Goal: Task Accomplishment & Management: Complete application form

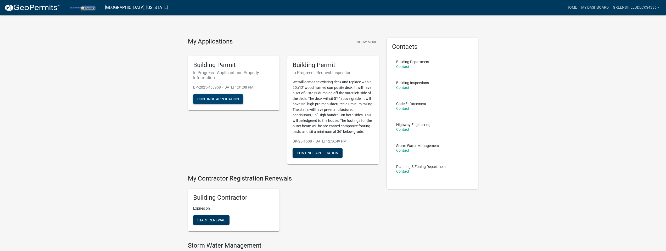
click at [224, 101] on button "Continue Application" at bounding box center [218, 98] width 50 height 9
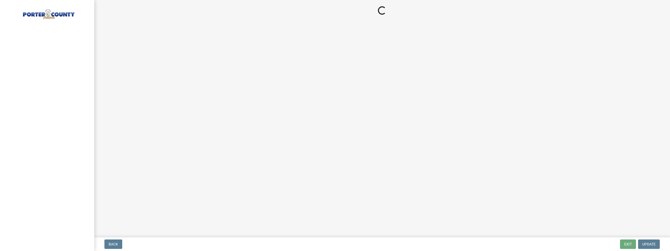
select select "6f5aa9ae-62ac-41bd-979a-9c71eae504cc"
select select "e2d1b1d7-ccc9-456b-9e96-e16306515997"
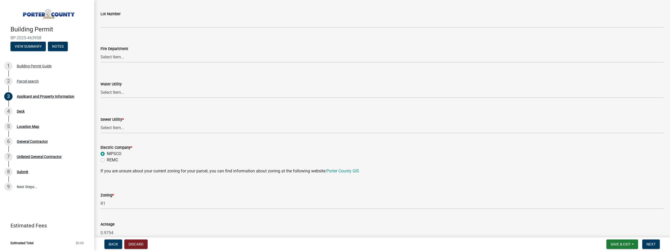
scroll to position [286, 0]
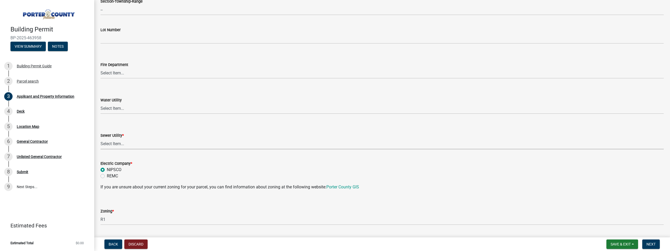
click at [120, 144] on select "Select Item... Aqua [US_STATE] Inc Damon Run Falling Waters Lake Eliza - LEACD …" at bounding box center [382, 143] width 563 height 11
select select "ea6751d4-6bf7-4a16-89ee-f7801ab82aa1"
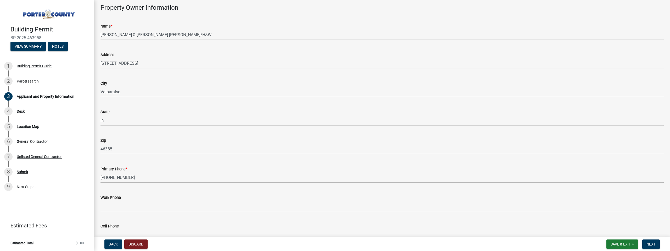
scroll to position [729, 0]
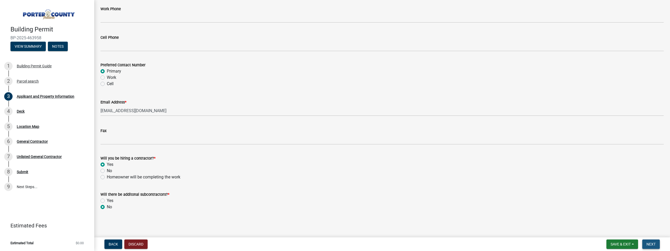
click at [655, 246] on span "Next" at bounding box center [651, 244] width 9 height 4
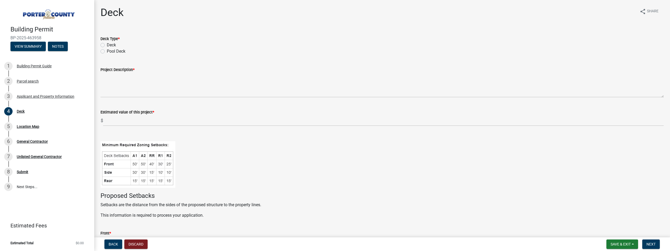
click at [107, 45] on label "Deck" at bounding box center [111, 45] width 9 height 6
click at [107, 45] on input "Deck" at bounding box center [108, 43] width 3 height 3
radio input "true"
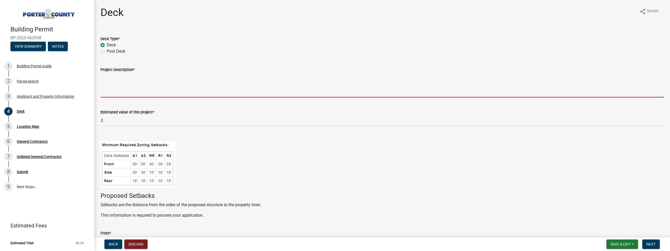
click at [106, 75] on textarea "Project Description *" at bounding box center [382, 85] width 563 height 25
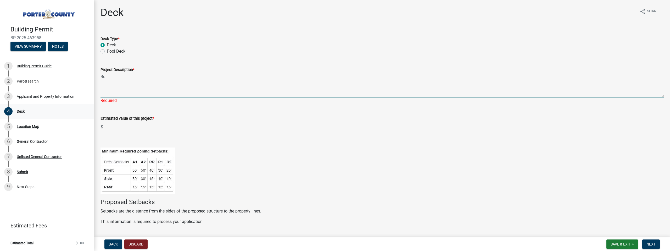
type textarea "B"
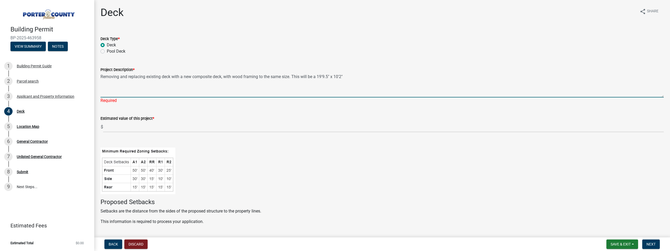
click at [302, 77] on textarea "Removing and replacing existing deck with a new composite deck, with wood frami…" at bounding box center [382, 85] width 563 height 25
click at [356, 77] on textarea "Removing and replacing existing deck with a new composite deck, with wood frami…" at bounding box center [382, 85] width 563 height 25
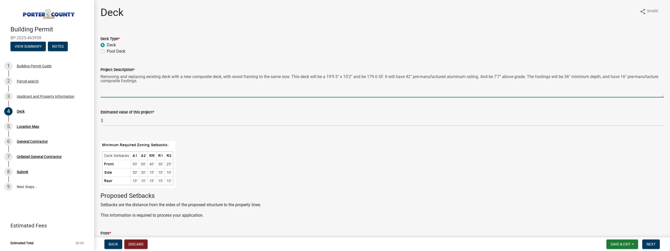
type textarea "Removing and replacing existing deck with a new composite deck, with wood frami…"
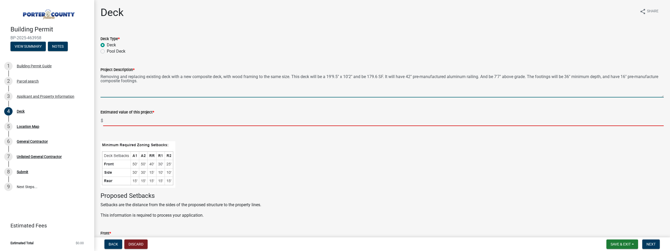
click at [117, 124] on input "text" at bounding box center [383, 120] width 561 height 11
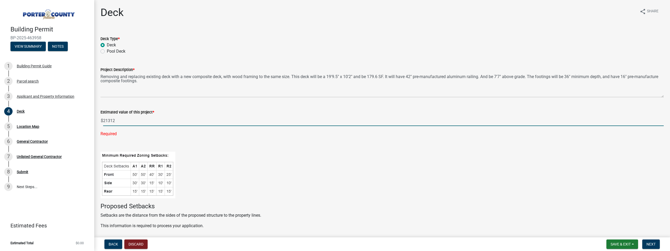
type input "21312"
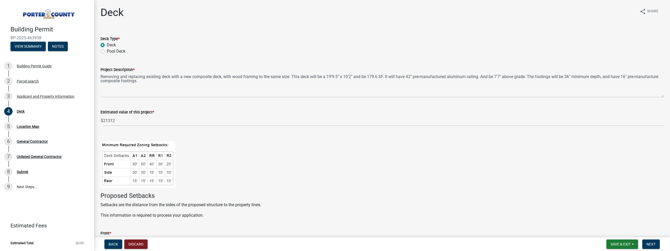
click at [216, 148] on div at bounding box center [382, 159] width 563 height 57
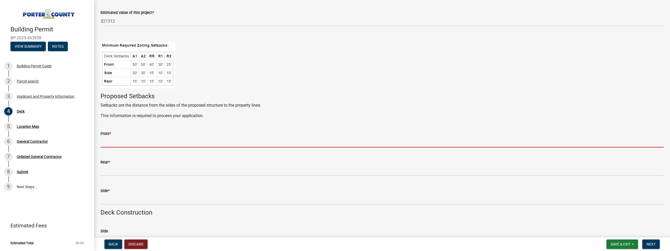
click at [146, 142] on input "Front *" at bounding box center [382, 142] width 563 height 11
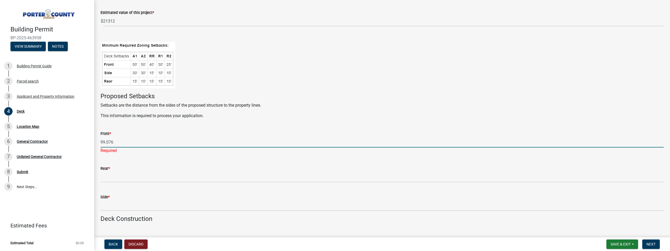
type input "99.076"
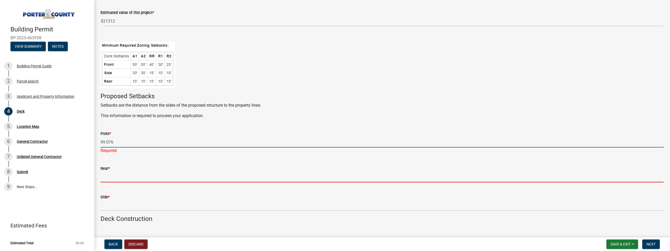
click at [109, 180] on wm-data-entity-input-list "Deck Type * Deck Pool Deck Project Description * Removing and replacing existin…" at bounding box center [382, 232] width 563 height 605
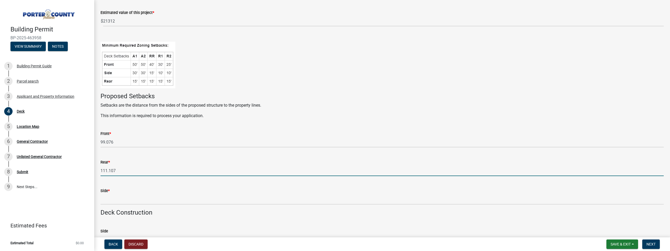
type input "111.107"
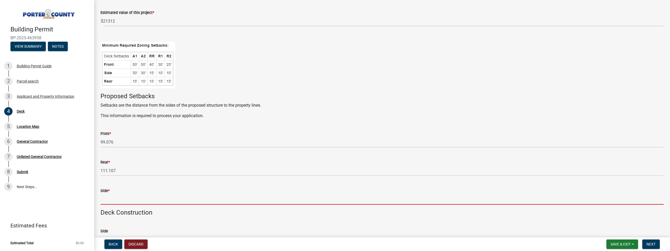
click at [110, 200] on input "Side *" at bounding box center [382, 199] width 563 height 11
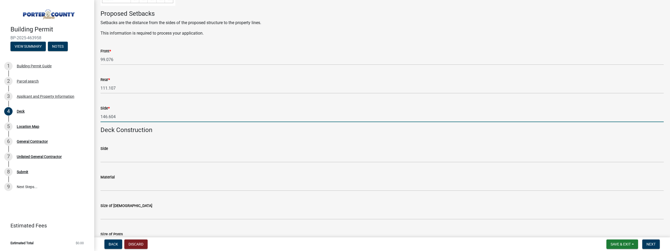
scroll to position [196, 0]
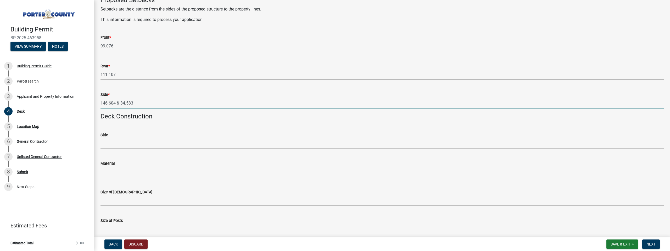
type input "146.604 & 34.533"
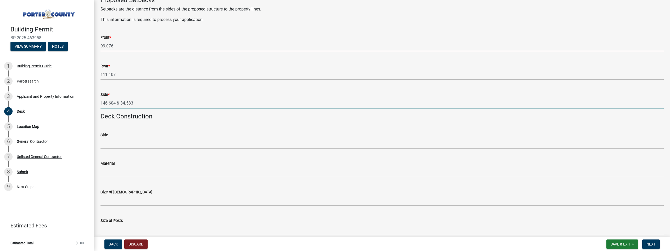
click at [114, 44] on input "99.076" at bounding box center [382, 46] width 563 height 11
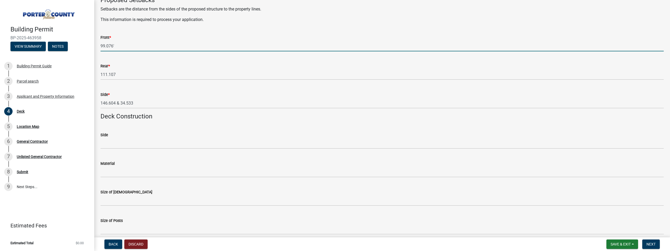
type input "99.076'"
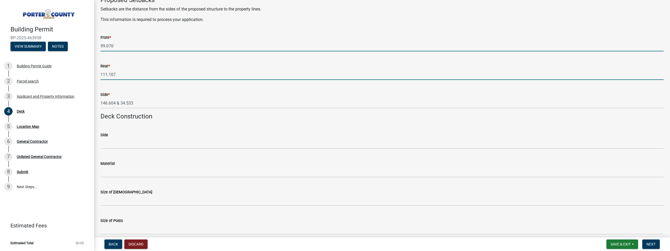
click at [116, 74] on input "111.107" at bounding box center [382, 74] width 563 height 11
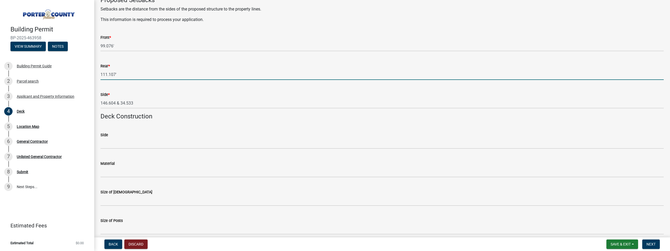
type input "111.107'"
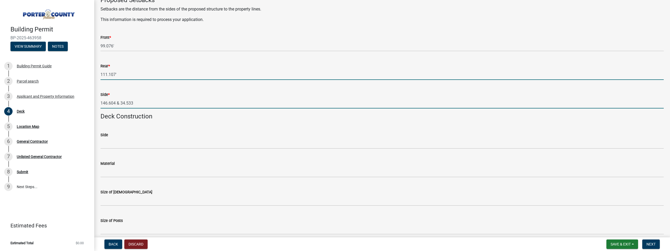
click at [116, 104] on input "146.604 & 34.533" at bounding box center [382, 103] width 563 height 11
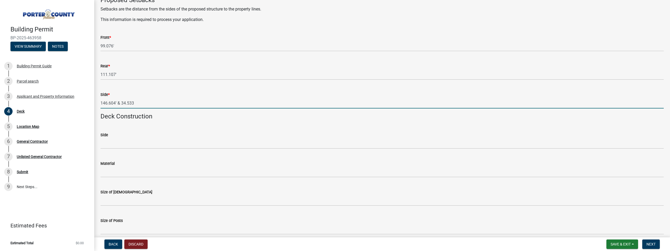
click at [135, 102] on input "146.604' & 34.533" at bounding box center [382, 103] width 563 height 11
type input "146.604' & 34.533'"
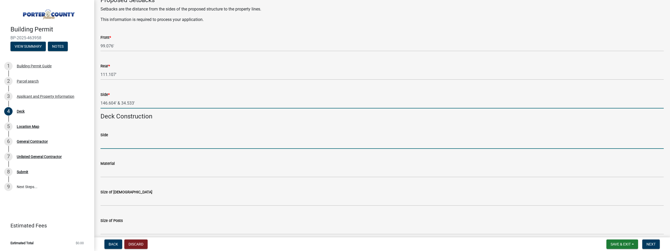
click at [113, 143] on input "Side" at bounding box center [382, 143] width 563 height 11
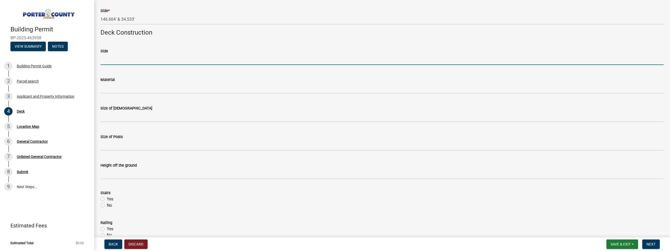
scroll to position [285, 0]
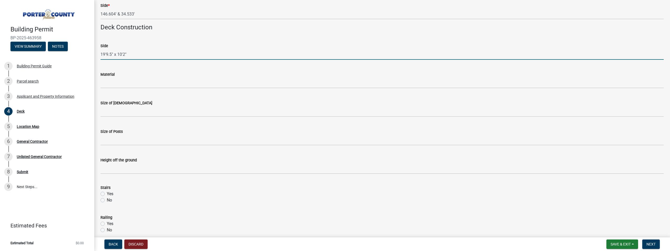
type input "19'9.5" x 10'2""
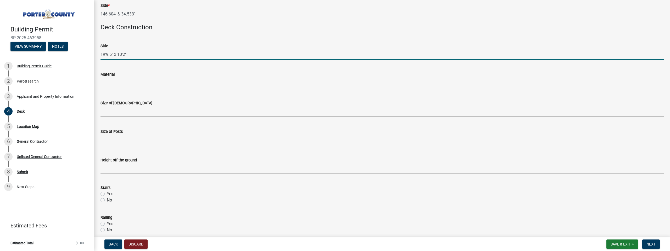
click at [116, 86] on input "Material" at bounding box center [382, 82] width 563 height 11
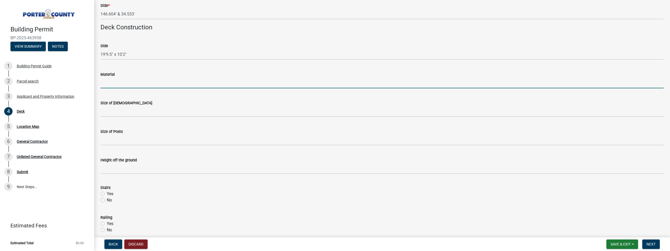
type input "KDAT Southern Yellow Pine Grade 1(Frame) TruNoth Composite Decking"
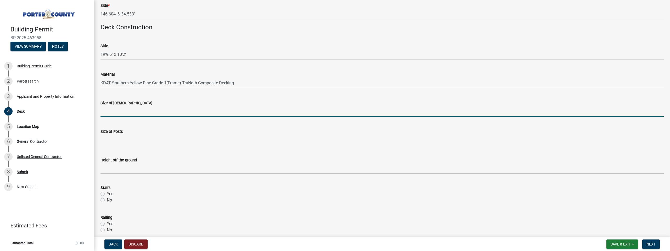
click at [122, 111] on input "Size of [DEMOGRAPHIC_DATA]" at bounding box center [382, 111] width 563 height 11
click at [110, 112] on input "Size of [DEMOGRAPHIC_DATA]" at bounding box center [382, 111] width 563 height 11
type input "2x12"
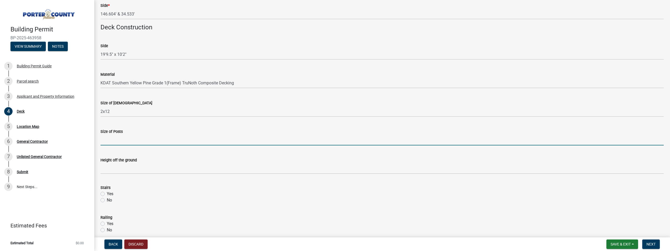
click at [108, 142] on input "Size of Posts" at bounding box center [382, 140] width 563 height 11
type input "6x6"
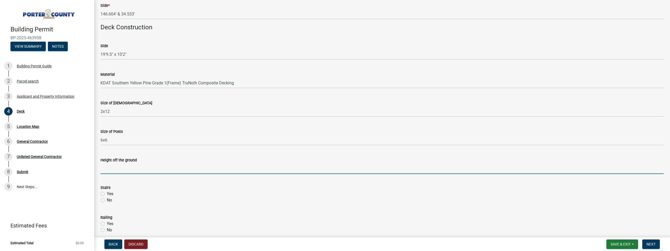
click at [128, 171] on input "Height off the ground" at bounding box center [382, 168] width 563 height 11
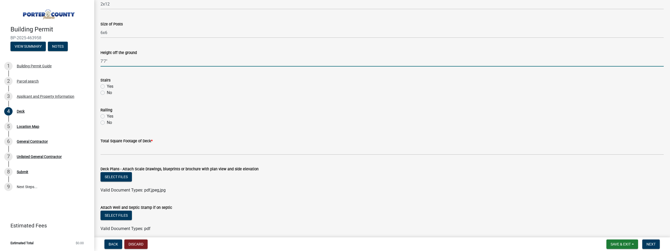
type input "7'7""
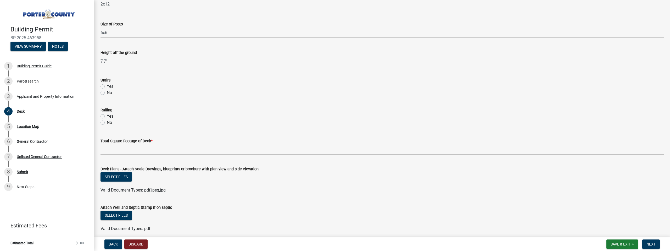
click at [107, 93] on label "No" at bounding box center [109, 93] width 5 height 6
click at [107, 93] on input "No" at bounding box center [108, 91] width 3 height 3
radio input "true"
click at [107, 117] on label "Yes" at bounding box center [110, 116] width 7 height 6
click at [107, 116] on input "Yes" at bounding box center [108, 114] width 3 height 3
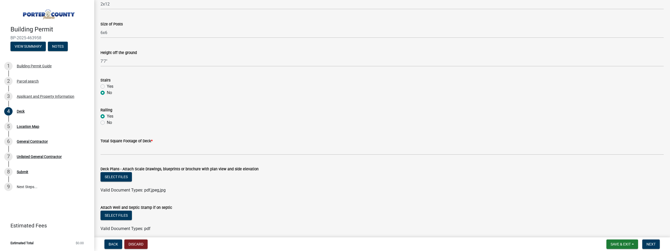
radio input "true"
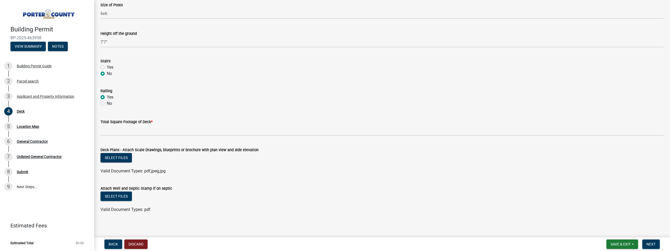
scroll to position [414, 0]
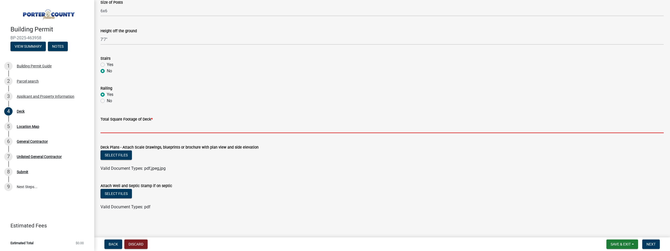
click at [117, 131] on input "text" at bounding box center [382, 127] width 563 height 11
type input "179.6"
click at [257, 163] on ul at bounding box center [382, 163] width 563 height 4
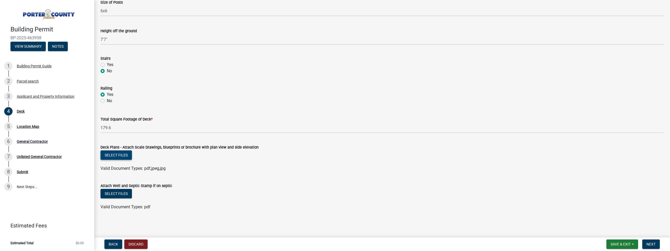
click at [117, 157] on button "Select files" at bounding box center [116, 154] width 31 height 9
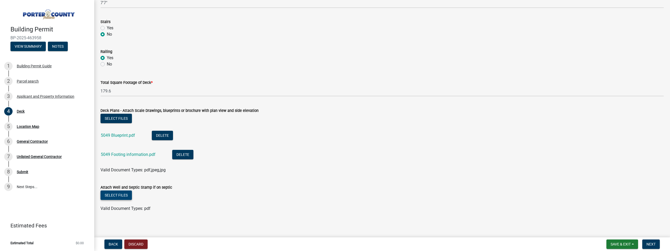
scroll to position [452, 0]
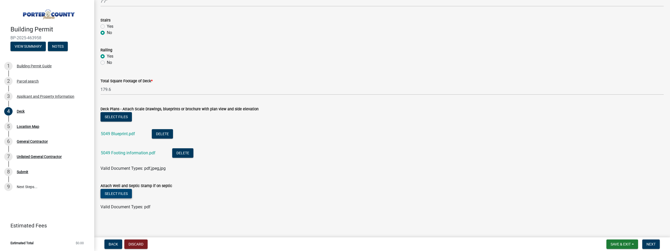
click at [125, 192] on button "Select files" at bounding box center [116, 193] width 31 height 9
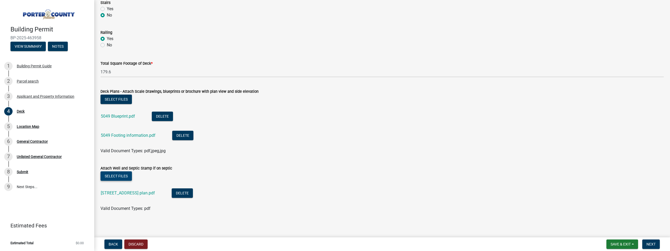
scroll to position [471, 0]
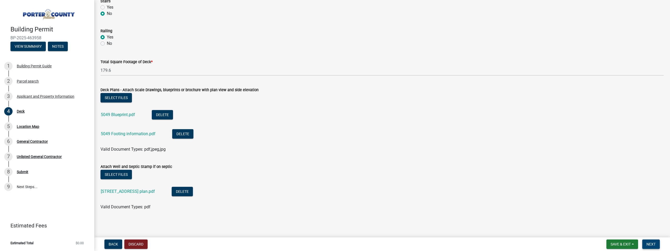
click at [649, 243] on span "Next" at bounding box center [651, 244] width 9 height 4
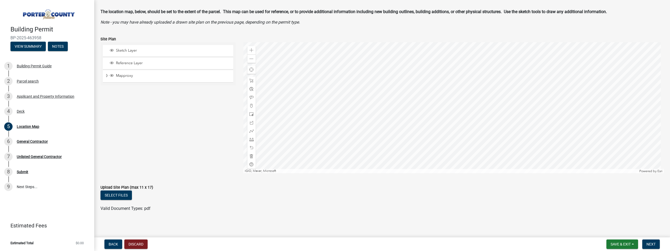
scroll to position [22, 0]
click at [116, 198] on button "Select files" at bounding box center [116, 193] width 31 height 9
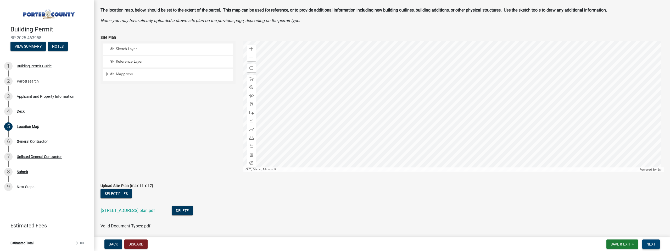
click at [654, 246] on span "Next" at bounding box center [651, 244] width 9 height 4
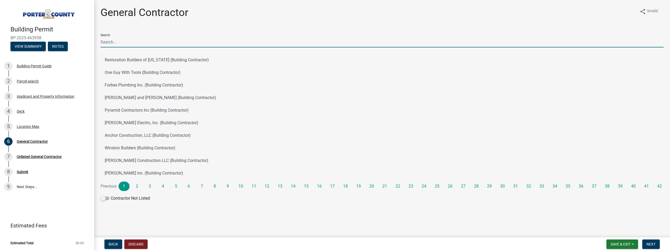
click at [130, 47] on input "Search" at bounding box center [382, 42] width 563 height 11
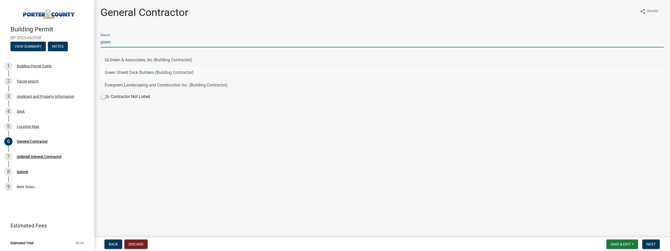
type input "green"
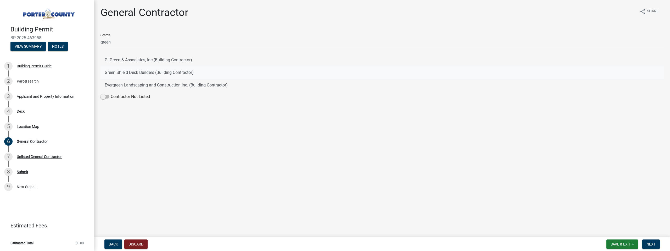
click at [141, 72] on button "Green Shield Deck Builders (Building Contractor)" at bounding box center [382, 72] width 563 height 13
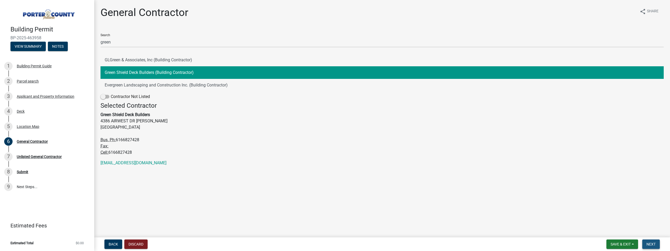
drag, startPoint x: 657, startPoint y: 246, endPoint x: 651, endPoint y: 243, distance: 6.6
click at [657, 246] on button "Next" at bounding box center [651, 243] width 18 height 9
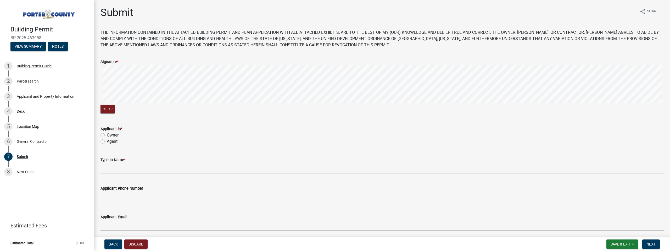
click at [107, 142] on label "Agent" at bounding box center [112, 141] width 11 height 6
click at [107, 142] on input "Agent" at bounding box center [108, 139] width 3 height 3
radio input "true"
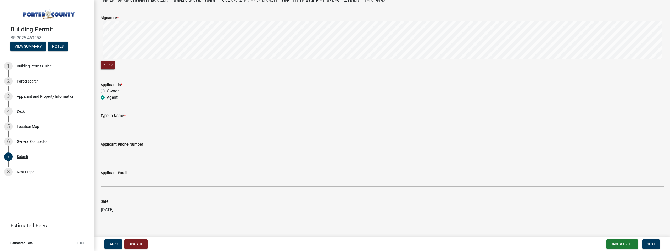
scroll to position [53, 0]
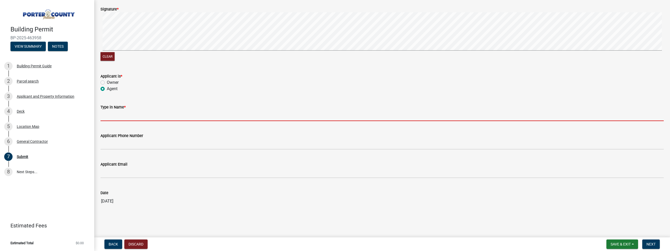
click at [108, 117] on input "Type in Name *" at bounding box center [382, 115] width 563 height 11
type input "[PERSON_NAME]"
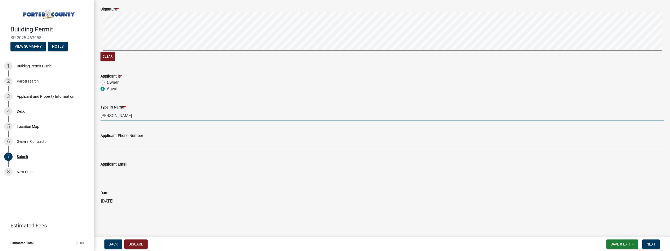
type input "6166827428"
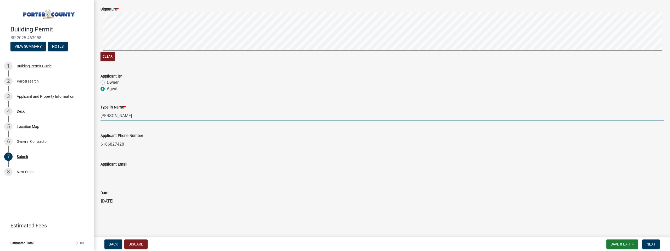
type input "[EMAIL_ADDRESS][DOMAIN_NAME]"
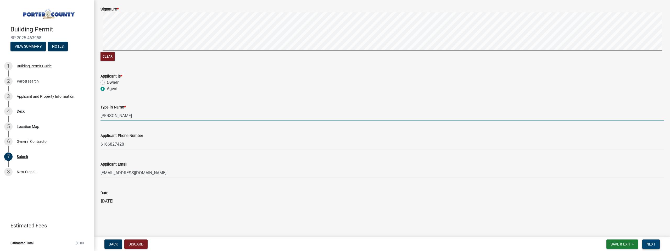
click at [648, 241] on button "Next" at bounding box center [651, 243] width 18 height 9
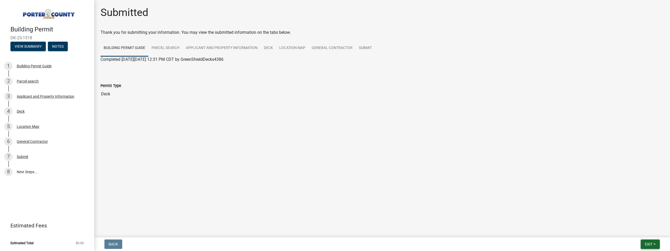
click at [657, 243] on button "Exit" at bounding box center [650, 243] width 19 height 9
click at [640, 229] on button "Save & Exit" at bounding box center [639, 230] width 42 height 13
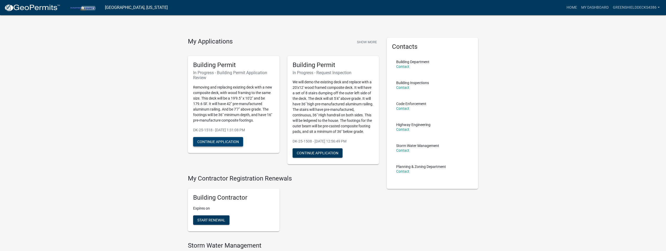
click at [227, 140] on button "Continue Application" at bounding box center [218, 141] width 50 height 9
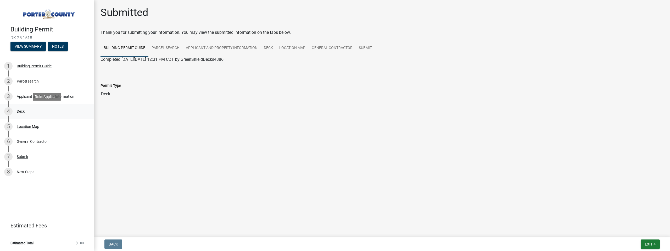
click at [28, 111] on div "4 Deck" at bounding box center [45, 111] width 82 height 8
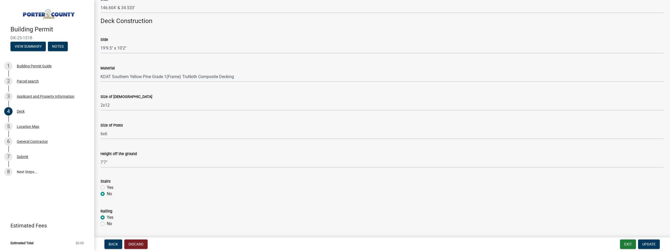
scroll to position [292, 0]
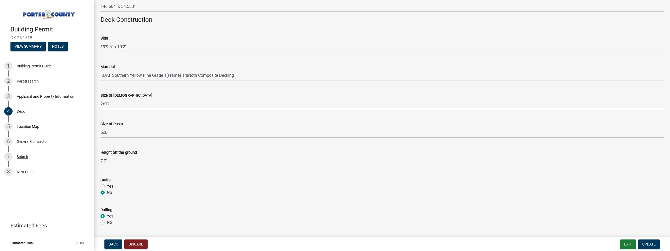
click at [115, 104] on input "2x12" at bounding box center [382, 103] width 563 height 11
type input "2x6"
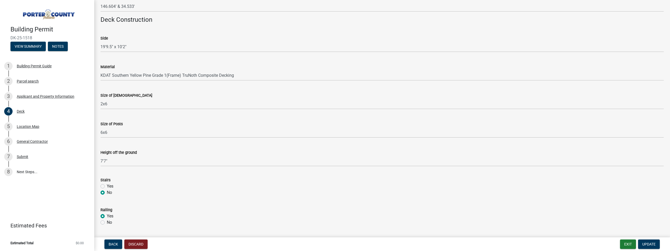
click at [145, 120] on div "Size of Posts 6x6" at bounding box center [382, 125] width 563 height 24
click at [648, 242] on span "Update" at bounding box center [648, 244] width 13 height 4
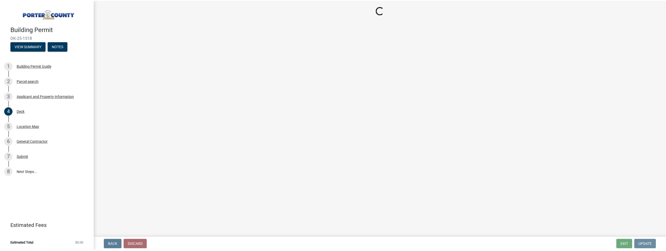
scroll to position [0, 0]
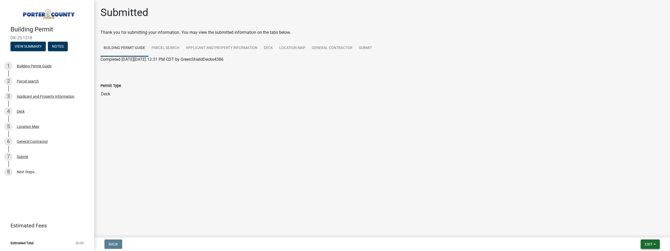
click at [655, 246] on button "Exit" at bounding box center [650, 243] width 19 height 9
click at [648, 231] on button "Save & Exit" at bounding box center [639, 230] width 42 height 13
